Goal: Communication & Community: Ask a question

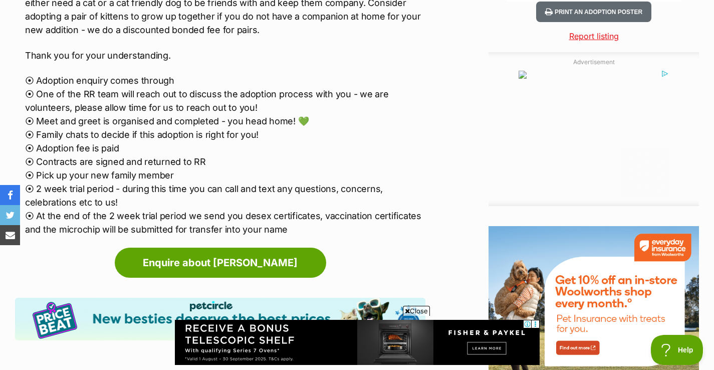
scroll to position [1071, 0]
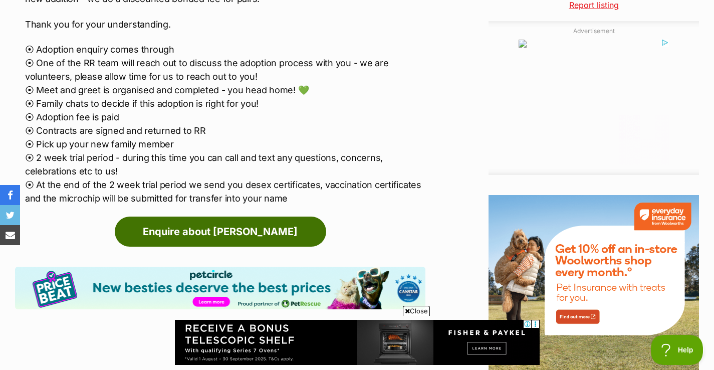
click at [271, 216] on link "Enquire about [PERSON_NAME]" at bounding box center [220, 231] width 211 height 30
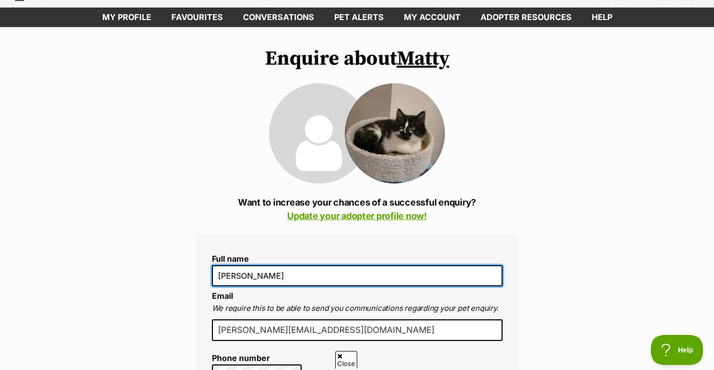
click at [280, 271] on input "[PERSON_NAME]" at bounding box center [357, 275] width 291 height 21
type input "[PERSON_NAME]"
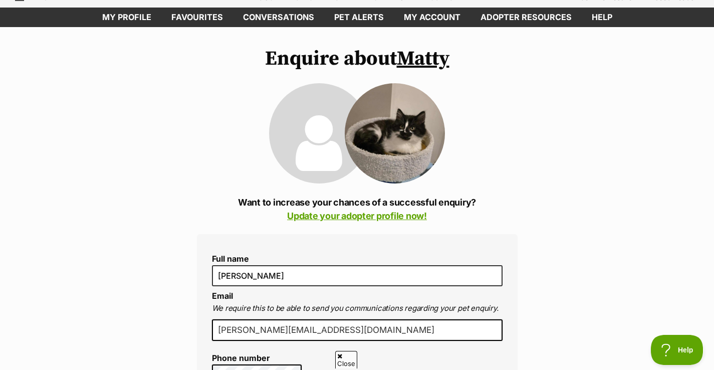
click at [305, 329] on input "[PERSON_NAME][EMAIL_ADDRESS][DOMAIN_NAME]" at bounding box center [357, 330] width 291 height 22
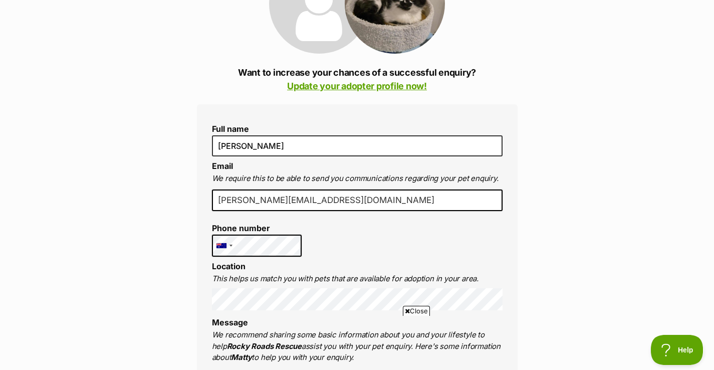
scroll to position [181, 0]
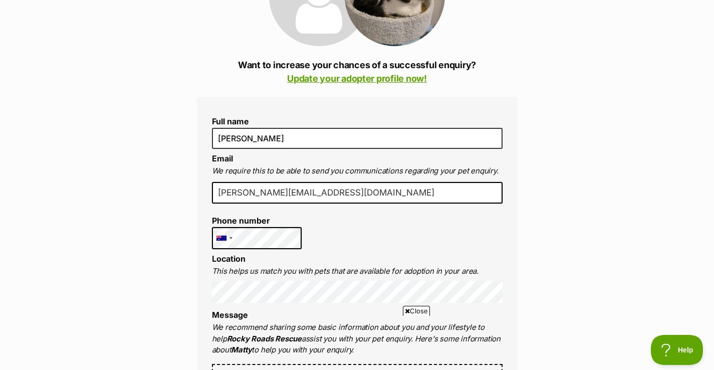
type input "[PERSON_NAME][EMAIL_ADDRESS][DOMAIN_NAME]"
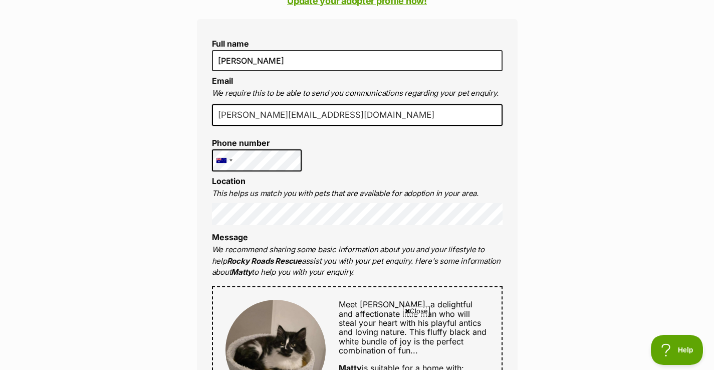
scroll to position [263, 0]
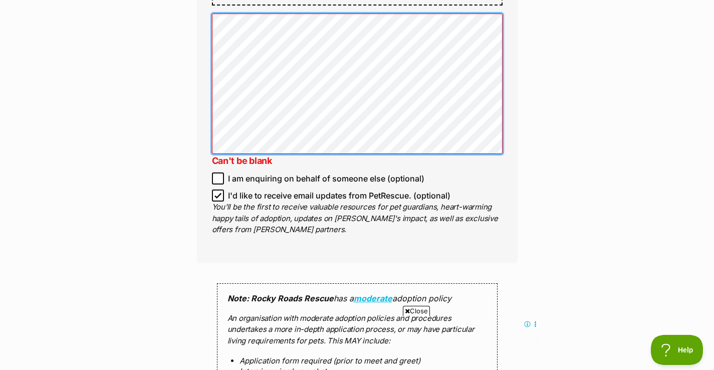
scroll to position [757, 0]
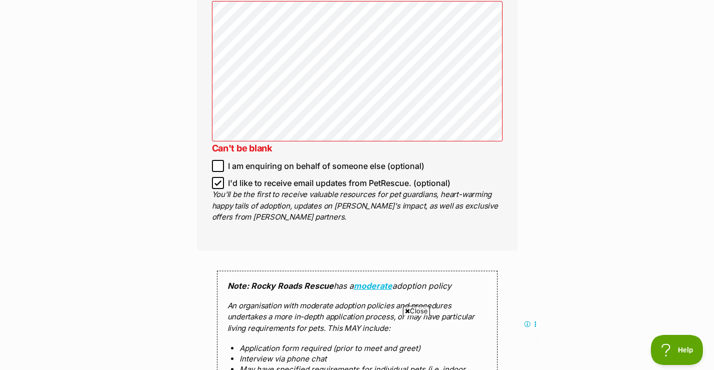
click at [333, 189] on p "You'll be the first to receive valuable resources for pet guardians, heart-warm…" at bounding box center [357, 206] width 291 height 34
click at [213, 180] on input "I'd like to receive email updates from PetRescue. (optional)" at bounding box center [218, 183] width 12 height 12
checkbox input "false"
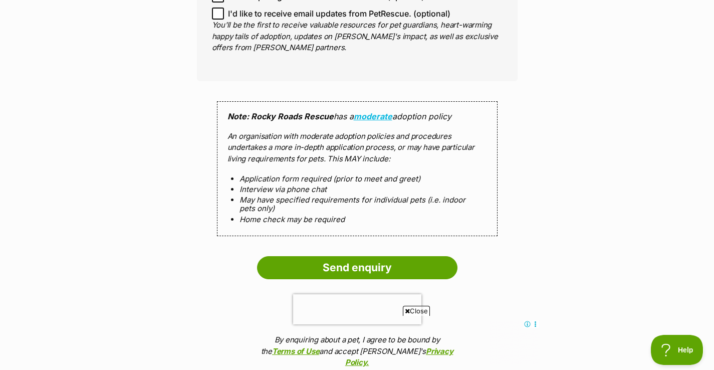
scroll to position [933, 0]
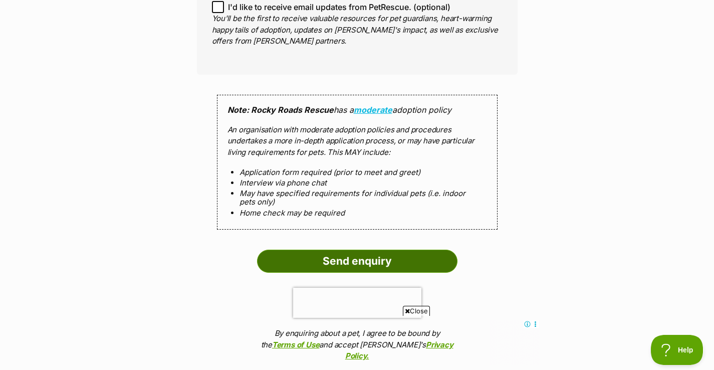
click at [354, 255] on input "Send enquiry" at bounding box center [357, 260] width 200 height 23
